Goal: Communication & Community: Ask a question

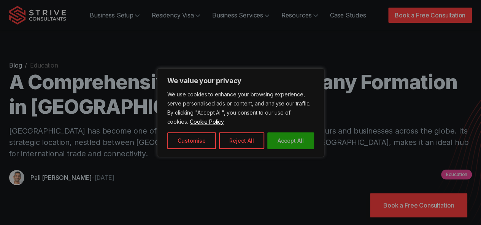
click at [290, 142] on button "Accept All" at bounding box center [290, 141] width 47 height 17
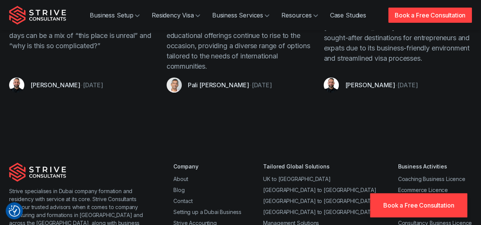
scroll to position [5920, 0]
click at [180, 198] on link "Contact" at bounding box center [182, 201] width 19 height 6
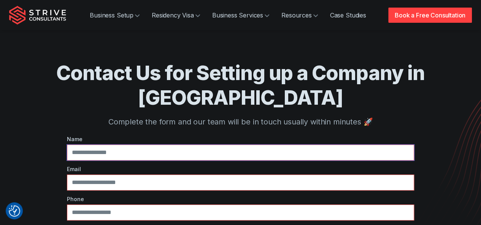
click at [238, 145] on input "text" at bounding box center [240, 153] width 347 height 16
type input "**********"
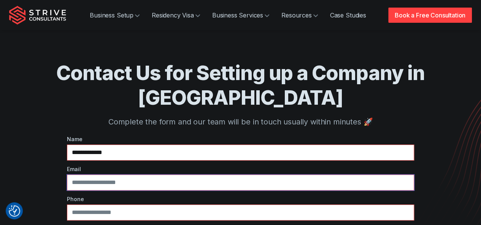
type input "**********"
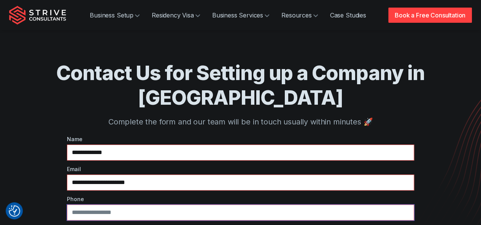
type input "**********"
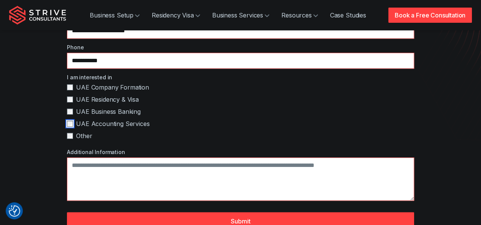
scroll to position [188, 0]
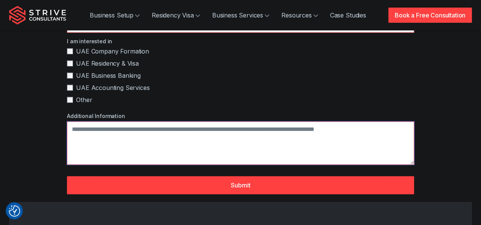
click at [122, 122] on textarea "Additional Information" at bounding box center [240, 143] width 347 height 43
paste textarea "**********"
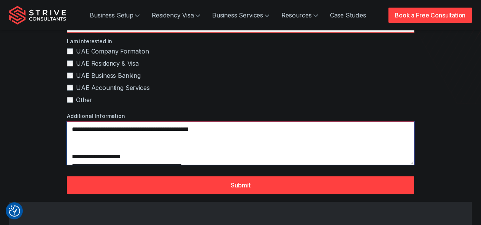
scroll to position [187, 0]
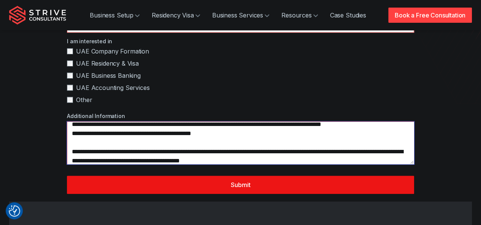
type textarea "**********"
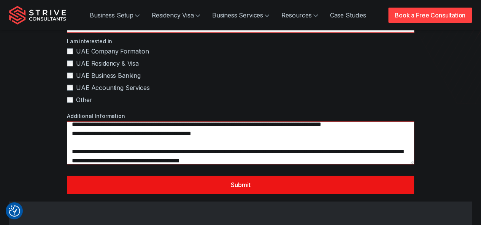
click at [196, 176] on button "Submit" at bounding box center [240, 185] width 347 height 18
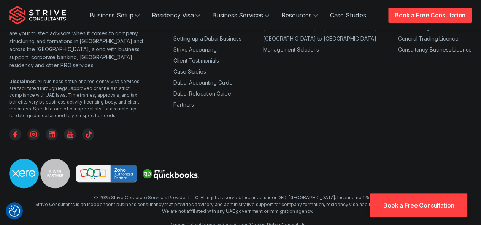
scroll to position [261, 0]
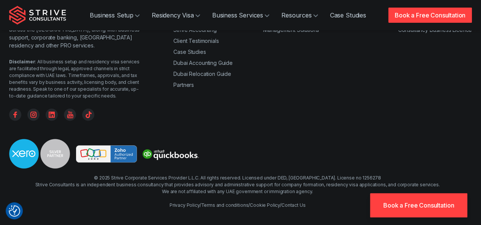
click at [297, 202] on link "Contact Us" at bounding box center [293, 205] width 24 height 6
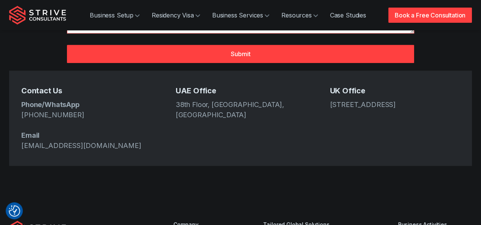
scroll to position [330, 0]
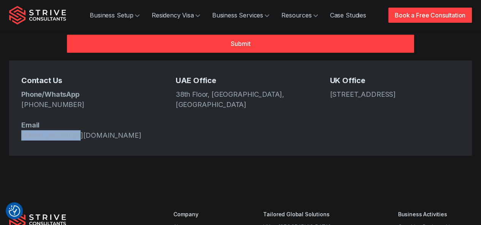
drag, startPoint x: 71, startPoint y: 107, endPoint x: 19, endPoint y: 108, distance: 51.3
click at [19, 108] on div "Contact Us Phone/WhatsApp +971 4 439 6282 Email info@strive.ae UAE Office 38th …" at bounding box center [240, 107] width 462 height 95
drag, startPoint x: 87, startPoint y: 79, endPoint x: 20, endPoint y: 70, distance: 67.1
click at [20, 70] on div "Contact Us Phone/WhatsApp +971 4 439 6282 Email info@strive.ae UAE Office 38th …" at bounding box center [240, 107] width 462 height 95
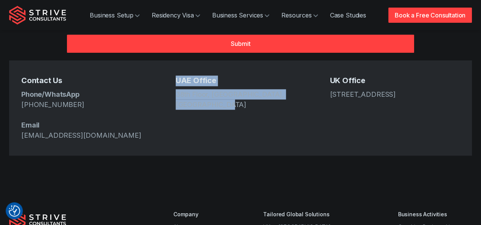
drag, startPoint x: 217, startPoint y: 82, endPoint x: 176, endPoint y: 57, distance: 47.8
click at [176, 76] on div "UAE Office 38th Floor, Media One Tower, Dubai Media City" at bounding box center [241, 93] width 130 height 34
drag, startPoint x: 331, startPoint y: 54, endPoint x: 389, endPoint y: 76, distance: 62.9
click at [389, 76] on div "UK Office 167-169 Great Portland Street, 5th Floor, London, W1W 5PF" at bounding box center [394, 88] width 130 height 24
drag, startPoint x: 76, startPoint y: 78, endPoint x: 23, endPoint y: 80, distance: 53.3
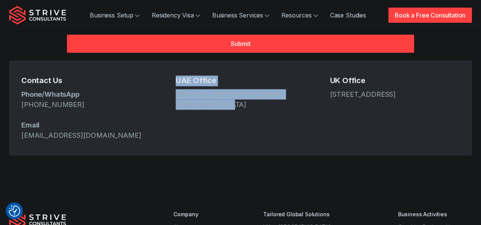
click at [23, 89] on p "Phone/WhatsApp +971 4 439 6282 Email info@strive.ae" at bounding box center [86, 114] width 130 height 51
